Goal: Task Accomplishment & Management: Use online tool/utility

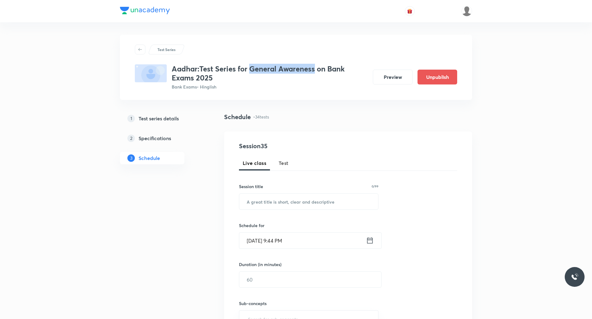
drag, startPoint x: 251, startPoint y: 69, endPoint x: 314, endPoint y: 70, distance: 62.6
click at [314, 70] on h3 "Aadhar:Test Series for General Awareness on Bank Exams 2025" at bounding box center [270, 73] width 196 height 18
copy h3 "General Awareness"
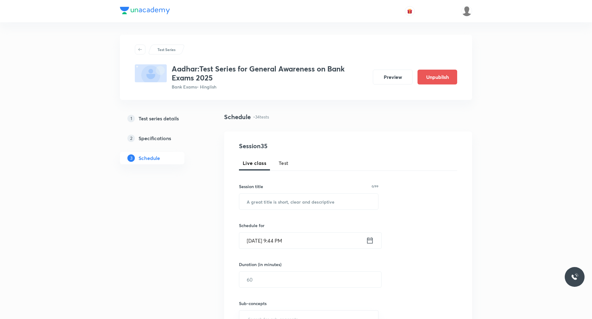
click at [285, 166] on span "Test" at bounding box center [283, 162] width 10 height 7
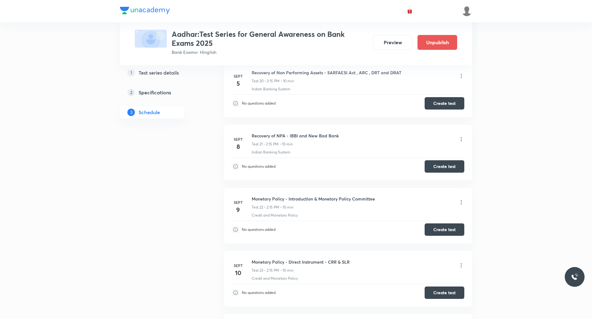
scroll to position [1500, 0]
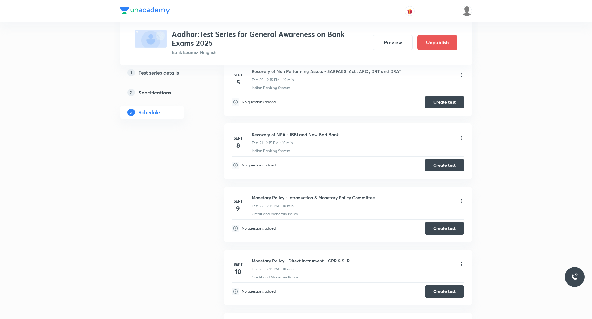
click at [460, 202] on icon at bounding box center [461, 201] width 6 height 6
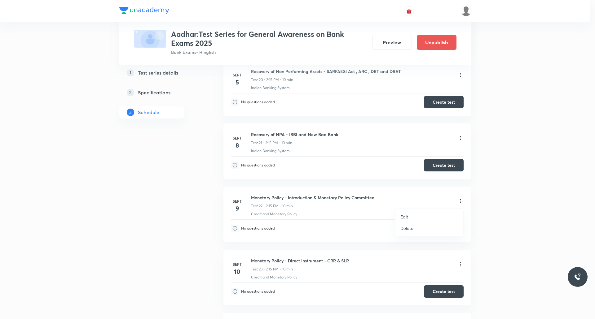
click at [413, 227] on p "Delete" at bounding box center [406, 228] width 13 height 7
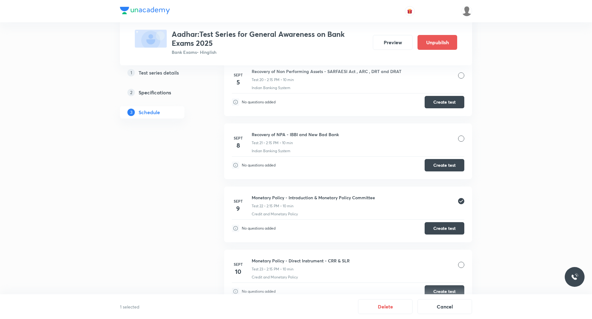
click at [462, 264] on div at bounding box center [461, 265] width 6 height 6
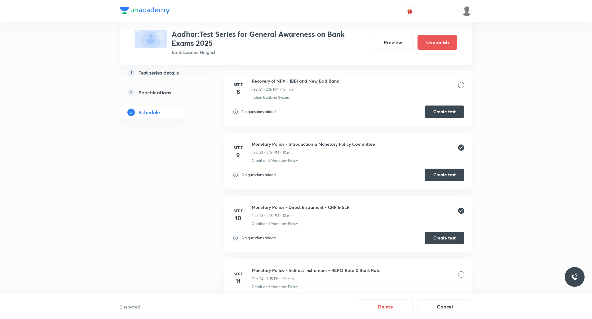
scroll to position [1574, 0]
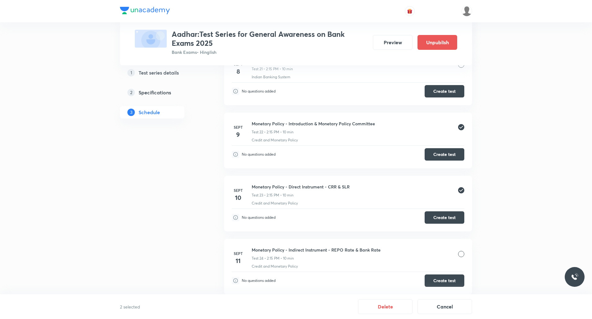
click at [458, 251] on div at bounding box center [461, 254] width 6 height 6
click at [461, 254] on div at bounding box center [461, 254] width 6 height 6
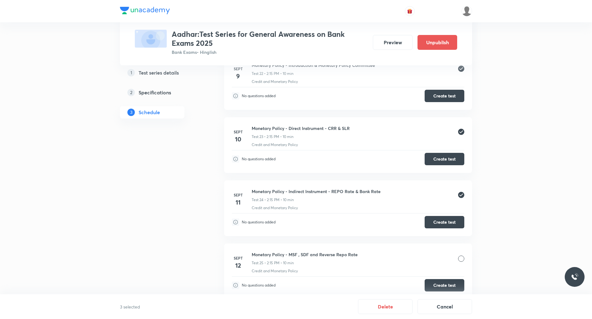
scroll to position [1651, 0]
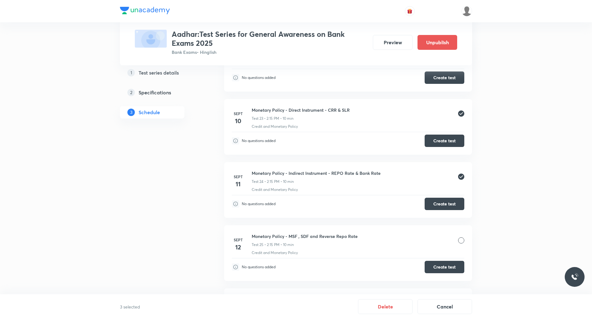
click at [459, 240] on div at bounding box center [461, 241] width 6 height 6
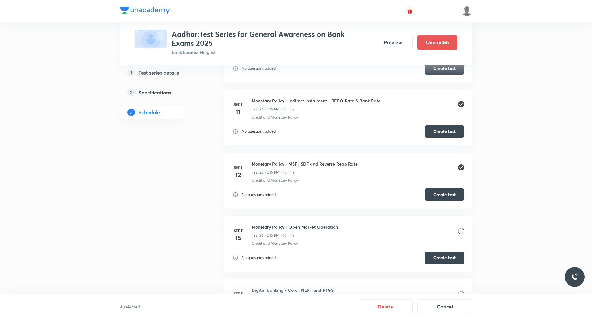
scroll to position [1724, 0]
click at [460, 231] on div at bounding box center [461, 231] width 6 height 6
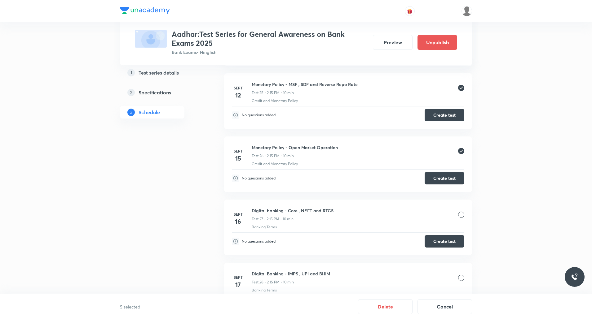
scroll to position [1804, 0]
click at [461, 216] on div at bounding box center [461, 215] width 6 height 6
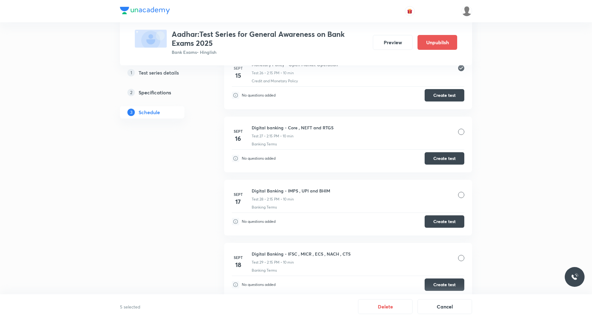
scroll to position [1887, 0]
click at [462, 132] on div at bounding box center [461, 132] width 6 height 6
click at [461, 132] on div at bounding box center [461, 132] width 6 height 6
click at [462, 133] on div at bounding box center [461, 132] width 6 height 6
click at [461, 131] on div at bounding box center [461, 132] width 6 height 6
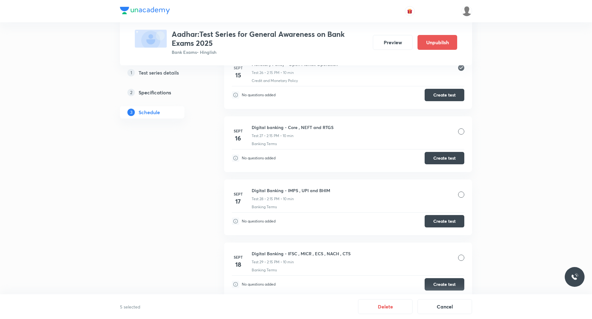
click at [461, 131] on div at bounding box center [461, 132] width 6 height 6
click at [463, 131] on div at bounding box center [461, 132] width 6 height 6
click at [383, 308] on button "Delete" at bounding box center [385, 306] width 55 height 15
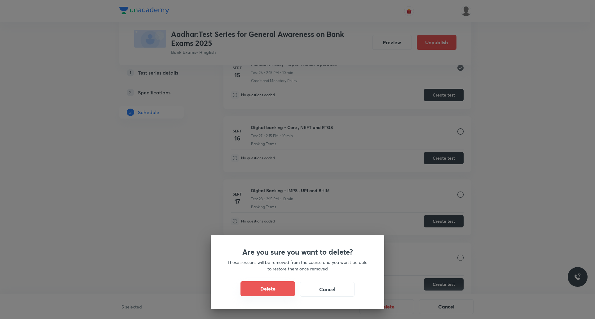
click at [280, 292] on button "Delete" at bounding box center [267, 289] width 55 height 15
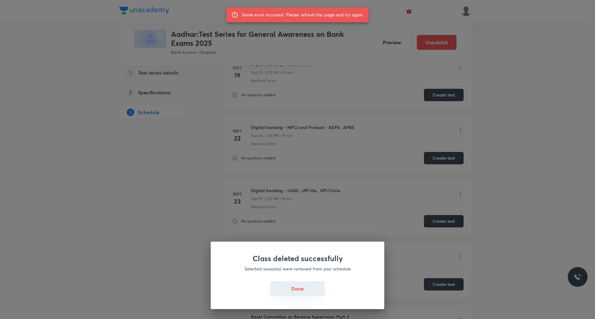
click at [297, 293] on button "Done" at bounding box center [297, 289] width 55 height 15
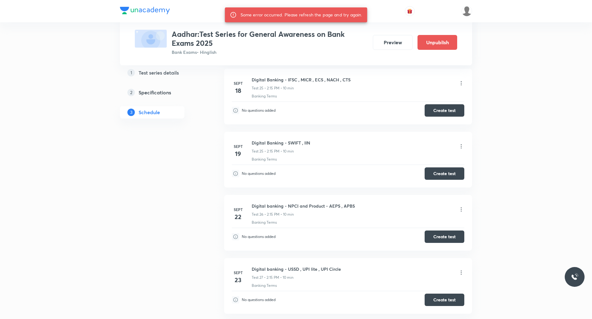
scroll to position [1808, 0]
